Goal: Navigation & Orientation: Find specific page/section

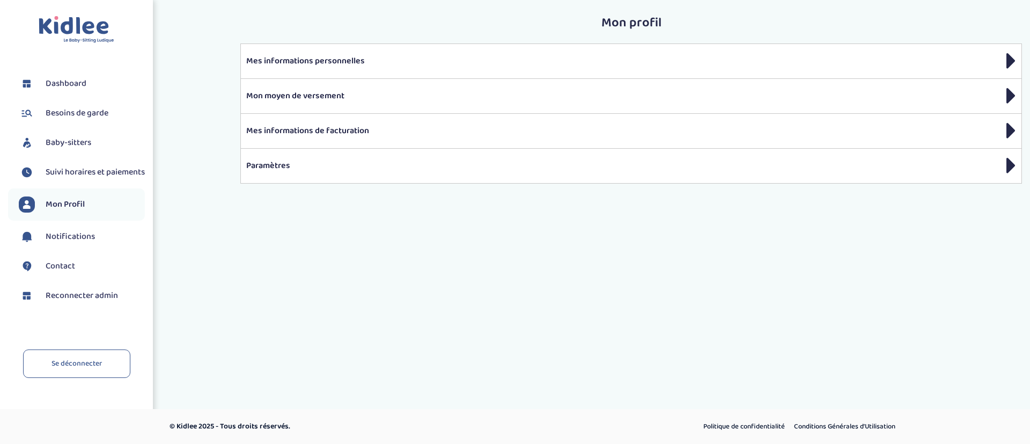
click at [87, 144] on span "Baby-sitters" at bounding box center [69, 142] width 46 height 13
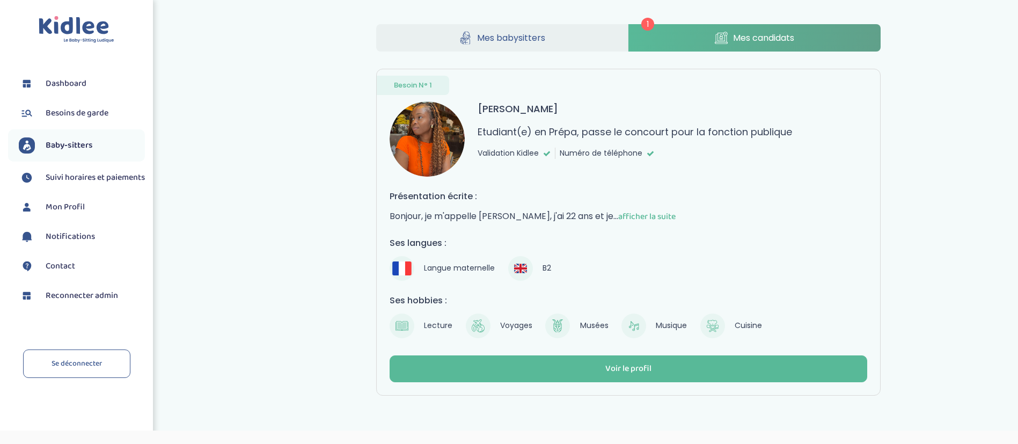
click at [805, 34] on link "Mes candidats" at bounding box center [754, 37] width 252 height 27
click at [484, 38] on span "Mes babysitters" at bounding box center [511, 37] width 68 height 13
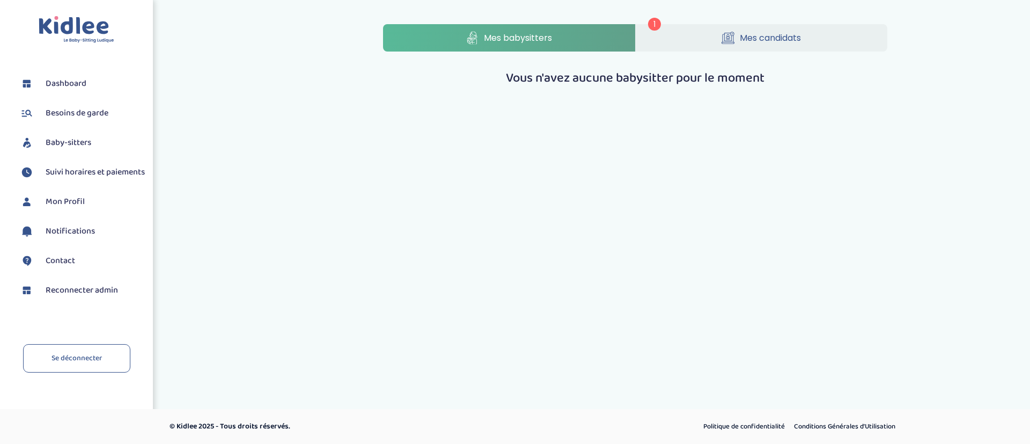
click at [671, 42] on link "Mes candidats" at bounding box center [762, 37] width 252 height 27
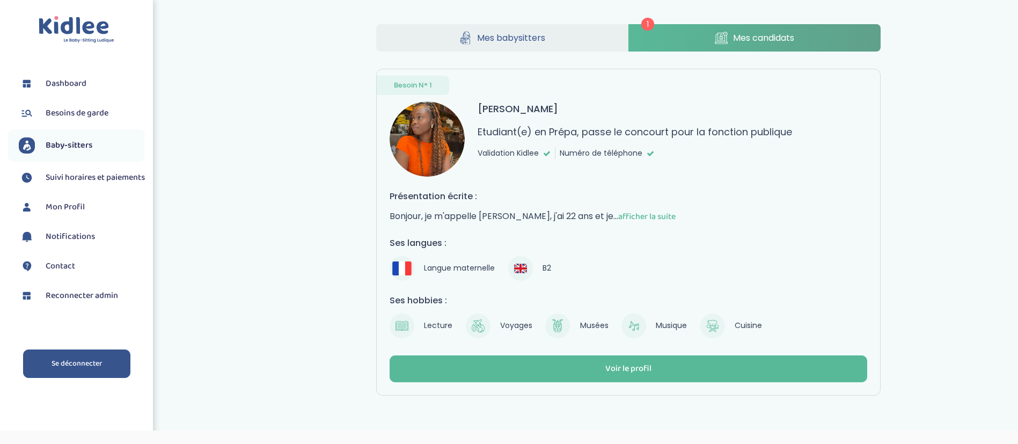
click at [104, 362] on link "Se déconnecter" at bounding box center [76, 363] width 107 height 28
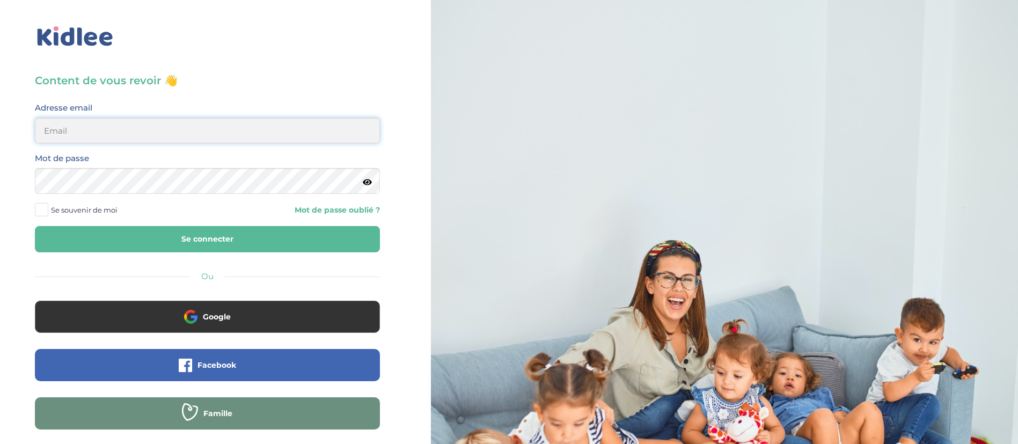
type input "[EMAIL_ADDRESS][DOMAIN_NAME]"
click at [285, 245] on button "Se connecter" at bounding box center [207, 239] width 345 height 26
